Goal: Task Accomplishment & Management: Manage account settings

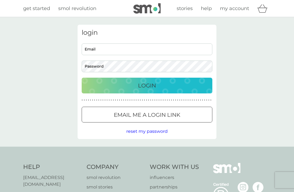
click at [94, 51] on input "Email" at bounding box center [147, 50] width 131 height 12
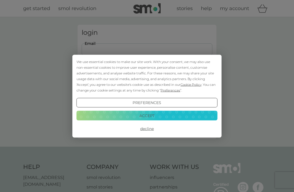
type input "[EMAIL_ADDRESS][DOMAIN_NAME]"
click at [147, 85] on button "Login" at bounding box center [147, 86] width 131 height 16
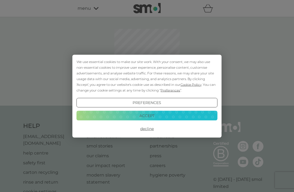
click at [145, 118] on button "Accept" at bounding box center [146, 116] width 141 height 10
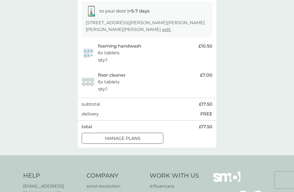
scroll to position [96, 0]
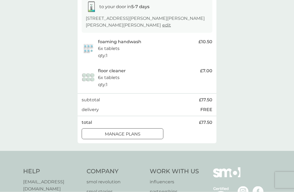
click at [119, 134] on div at bounding box center [123, 134] width 20 height 6
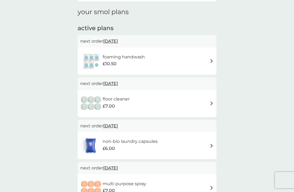
scroll to position [73, 0]
click at [98, 61] on img at bounding box center [91, 61] width 22 height 19
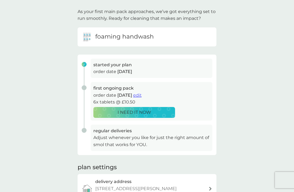
scroll to position [33, 0]
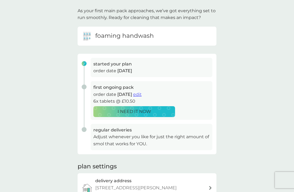
click at [141, 95] on span "edit" at bounding box center [137, 94] width 8 height 5
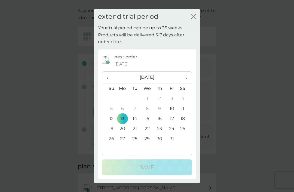
click at [184, 83] on span "›" at bounding box center [184, 77] width 5 height 11
click at [180, 114] on td "8" at bounding box center [185, 109] width 14 height 10
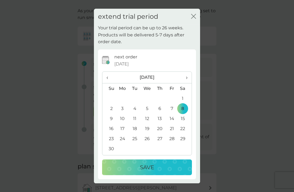
click at [144, 175] on button "Save" at bounding box center [147, 168] width 90 height 16
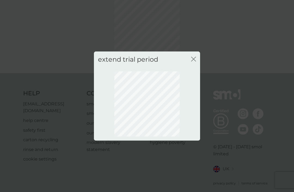
scroll to position [18, 0]
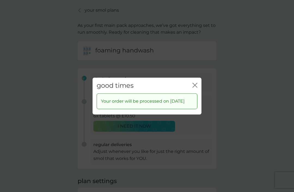
click at [195, 87] on div "close" at bounding box center [194, 86] width 5 height 8
click at [195, 87] on icon "close" at bounding box center [196, 85] width 2 height 4
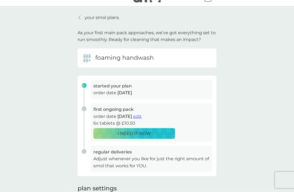
scroll to position [9, 0]
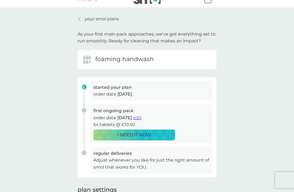
click at [92, 21] on p "your smol plans" at bounding box center [102, 19] width 34 height 7
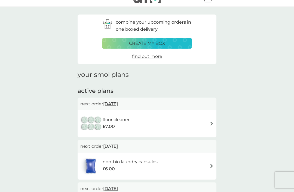
scroll to position [10, 0]
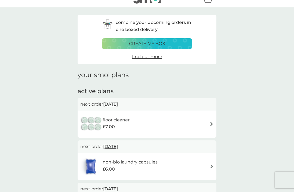
click at [159, 131] on div "floor cleaner £7.00" at bounding box center [146, 124] width 133 height 19
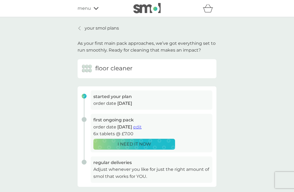
click at [141, 127] on span "edit" at bounding box center [137, 127] width 8 height 5
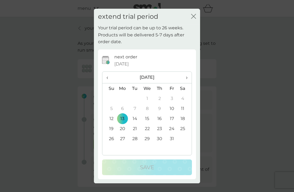
click at [187, 94] on th "Sa" at bounding box center [185, 89] width 14 height 10
click at [185, 94] on th "Sa" at bounding box center [185, 89] width 14 height 10
click at [187, 94] on th "Sa" at bounding box center [185, 89] width 14 height 10
click at [183, 94] on th "Sa" at bounding box center [185, 89] width 14 height 10
click at [187, 94] on th "Sa" at bounding box center [185, 89] width 14 height 10
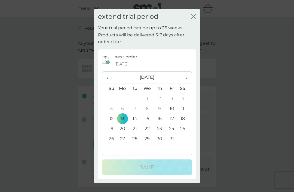
click at [104, 78] on div "next order [DATE] ‹ [DATE] › Su Mo Tu We Th Fr Sa 28 29 30 1 2 3 4 5 6 7 8 9 10…" at bounding box center [147, 115] width 90 height 122
click at [193, 36] on p "Your trial period can be up to 26 weeks. Products will be delivered 5-7 days af…" at bounding box center [147, 34] width 98 height 21
click at [192, 25] on div "extend trial period close" at bounding box center [147, 17] width 106 height 16
click at [192, 39] on p "Your trial period can be up to 26 weeks. Products will be delivered 5-7 days af…" at bounding box center [147, 34] width 98 height 21
click at [186, 76] on span "›" at bounding box center [184, 77] width 5 height 11
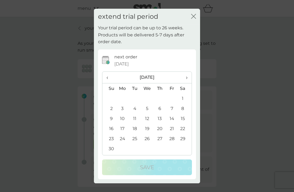
click at [181, 107] on td "8" at bounding box center [185, 109] width 14 height 10
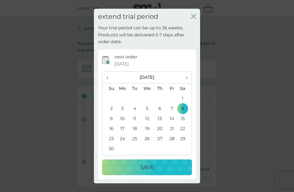
click at [191, 19] on icon "close" at bounding box center [193, 16] width 5 height 5
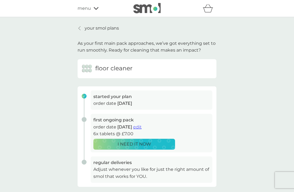
click at [87, 28] on p "your smol plans" at bounding box center [102, 28] width 34 height 7
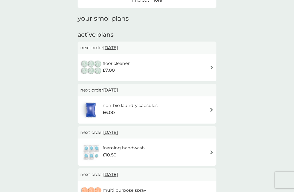
scroll to position [67, 0]
click at [211, 67] on img at bounding box center [211, 67] width 4 height 4
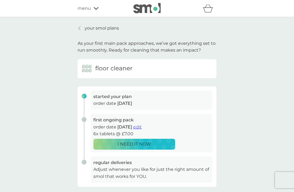
click at [141, 128] on span "edit" at bounding box center [137, 127] width 8 height 5
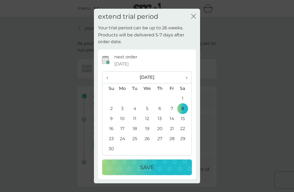
click at [160, 129] on td "20" at bounding box center [159, 129] width 12 height 10
click at [144, 171] on p "Save" at bounding box center [147, 167] width 14 height 9
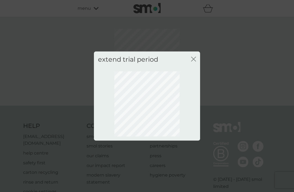
click at [194, 61] on icon "close" at bounding box center [193, 59] width 5 height 5
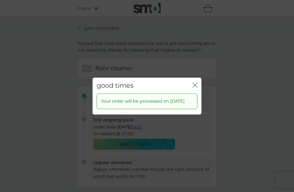
click at [193, 83] on icon "close" at bounding box center [194, 85] width 5 height 5
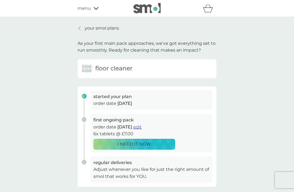
click at [90, 28] on p "your smol plans" at bounding box center [102, 28] width 34 height 7
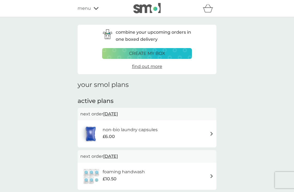
click at [96, 11] on div "menu" at bounding box center [101, 8] width 46 height 7
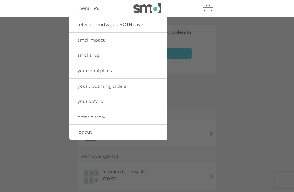
click at [80, 131] on span "logout" at bounding box center [85, 132] width 14 height 5
